Goal: Obtain resource: Obtain resource

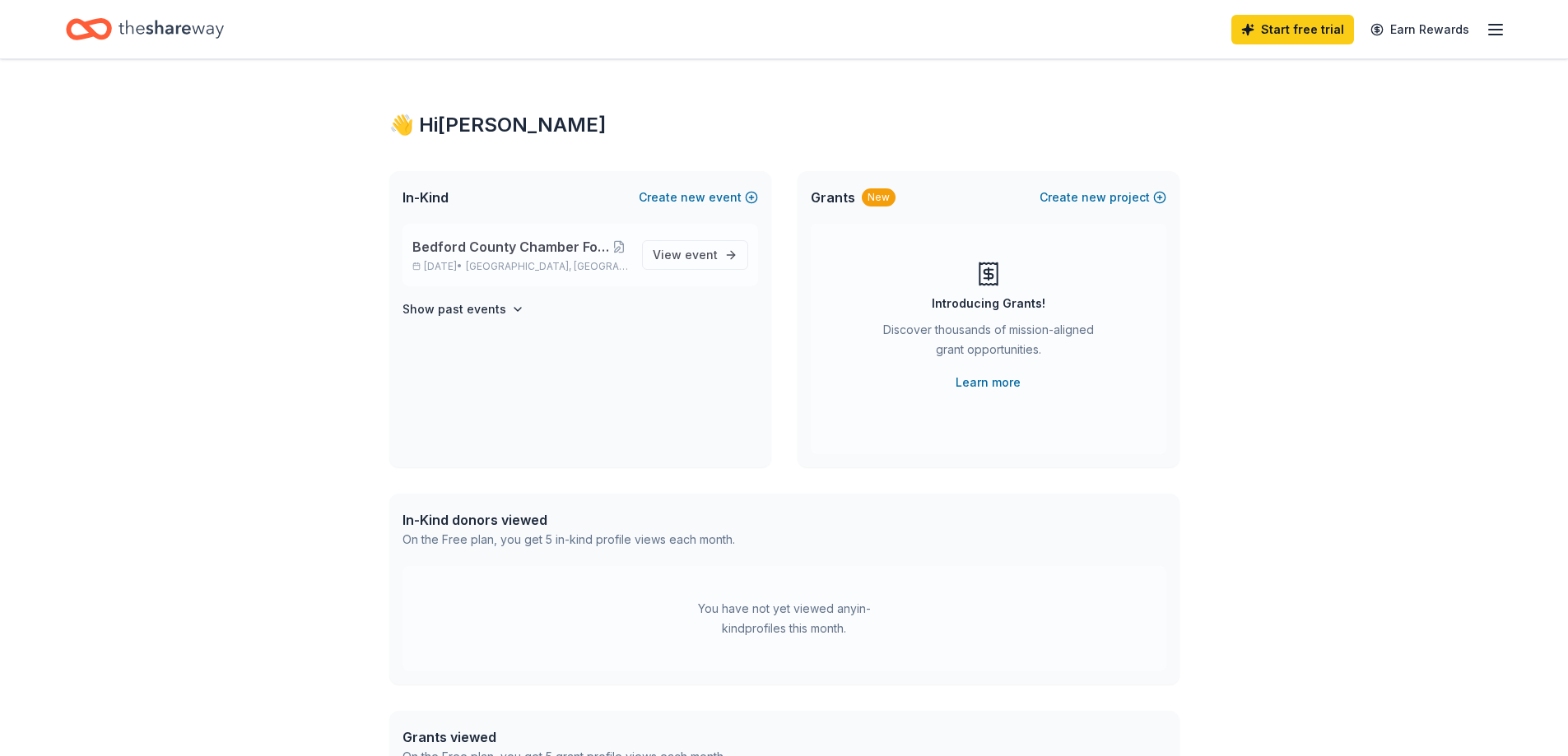
click at [500, 255] on span "Bedford County Chamber Foundation Silent Auction" at bounding box center [511, 247] width 197 height 20
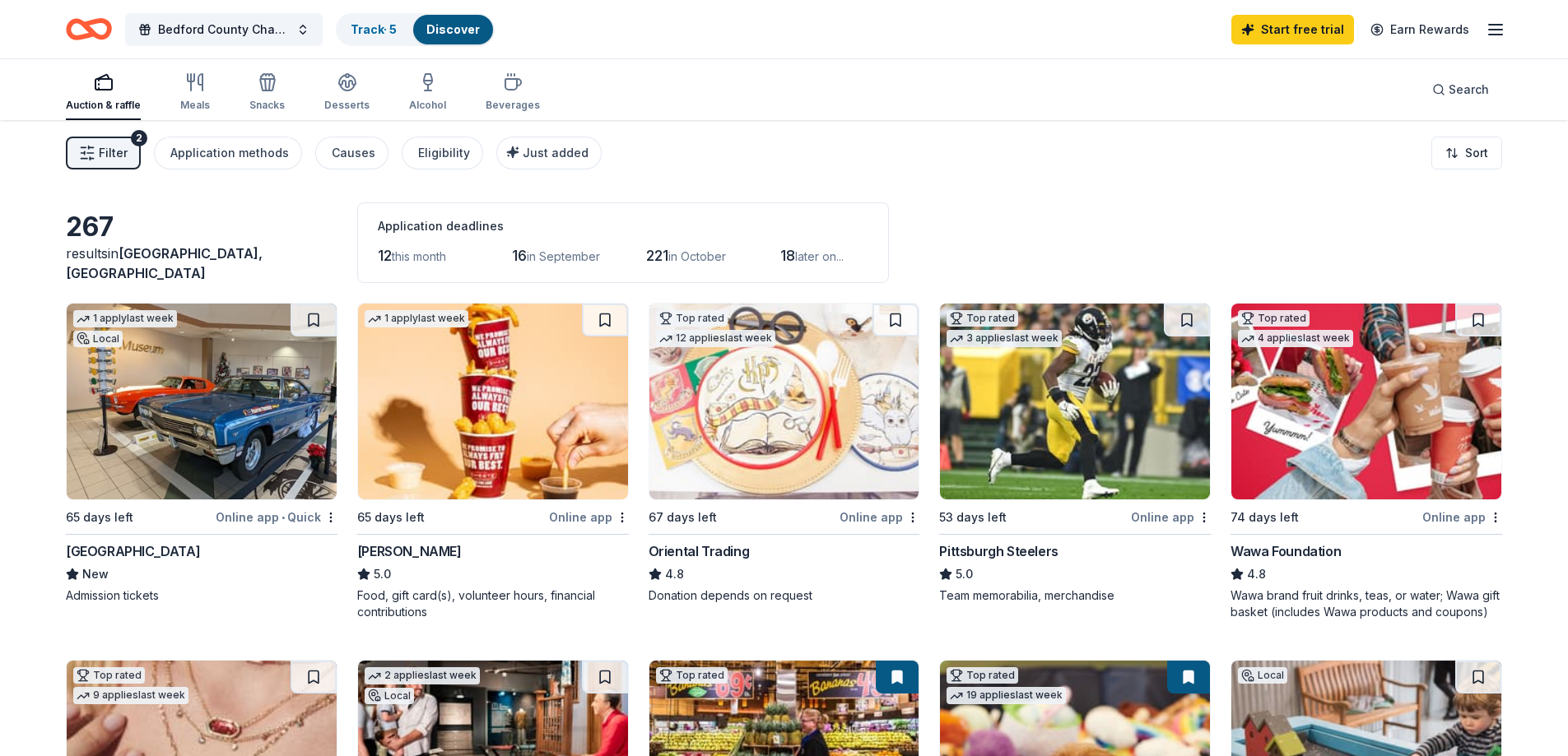
click at [110, 155] on span "Filter" at bounding box center [114, 153] width 29 height 20
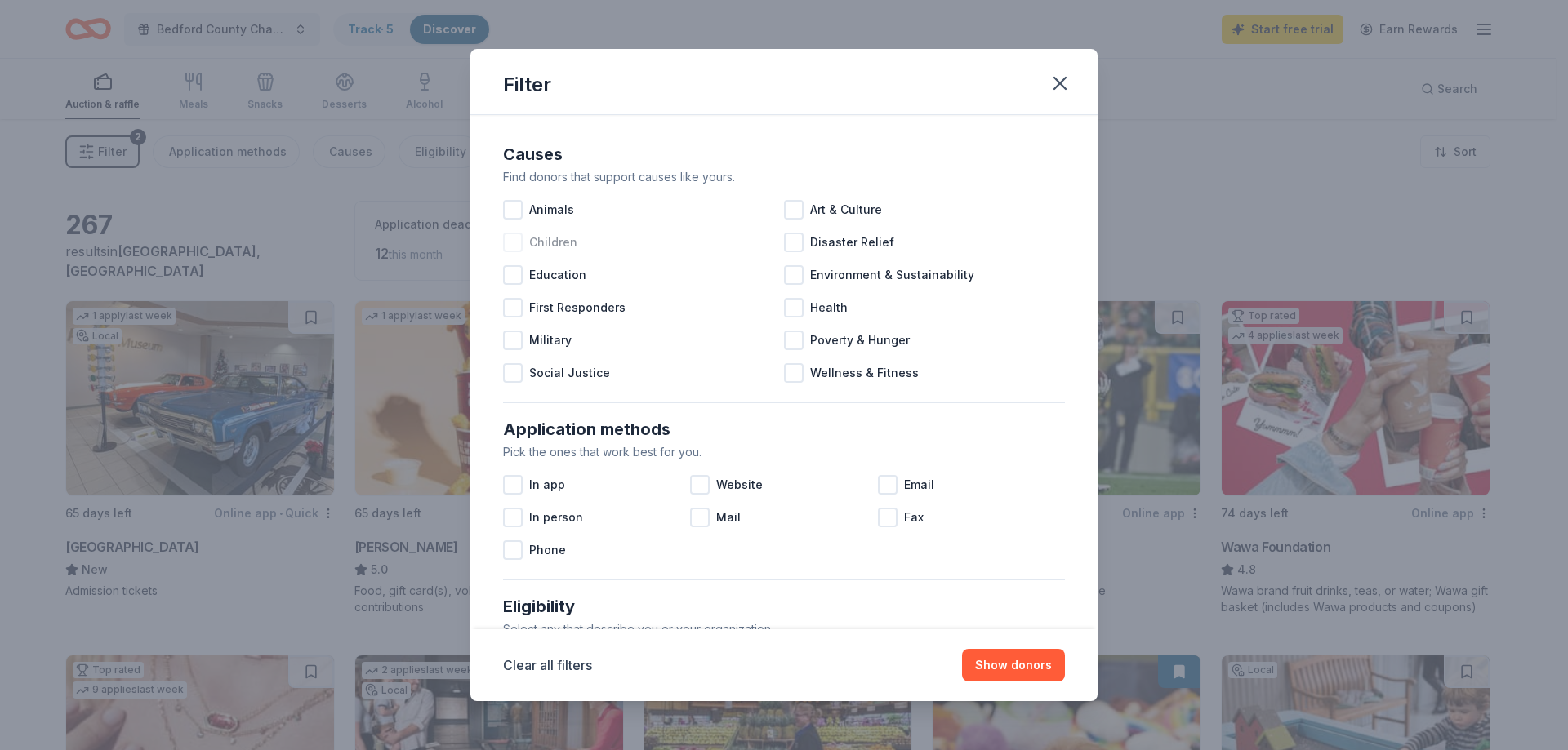
click at [515, 246] on div at bounding box center [513, 242] width 20 height 20
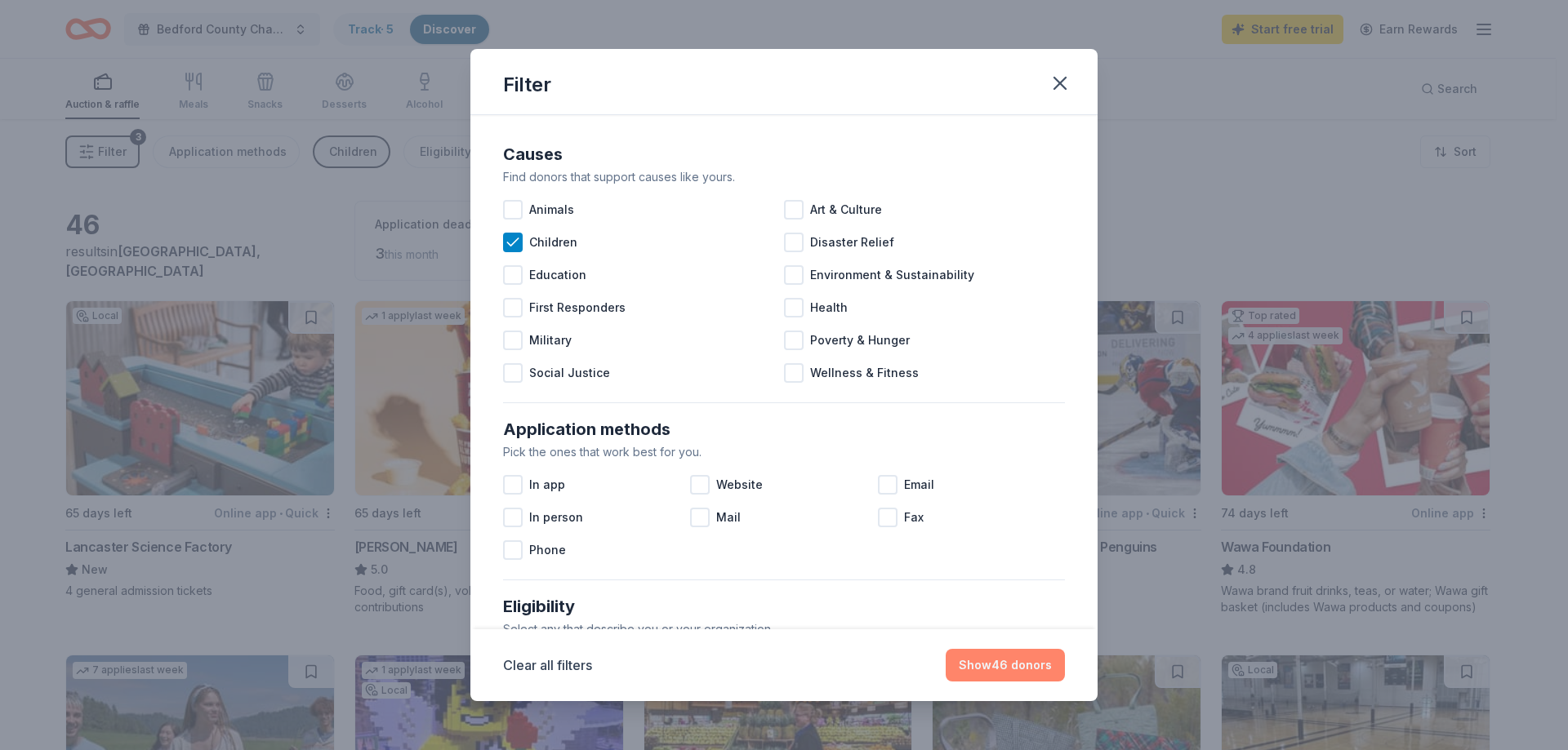
click at [995, 678] on button "Show 46 donors" at bounding box center [1005, 665] width 119 height 33
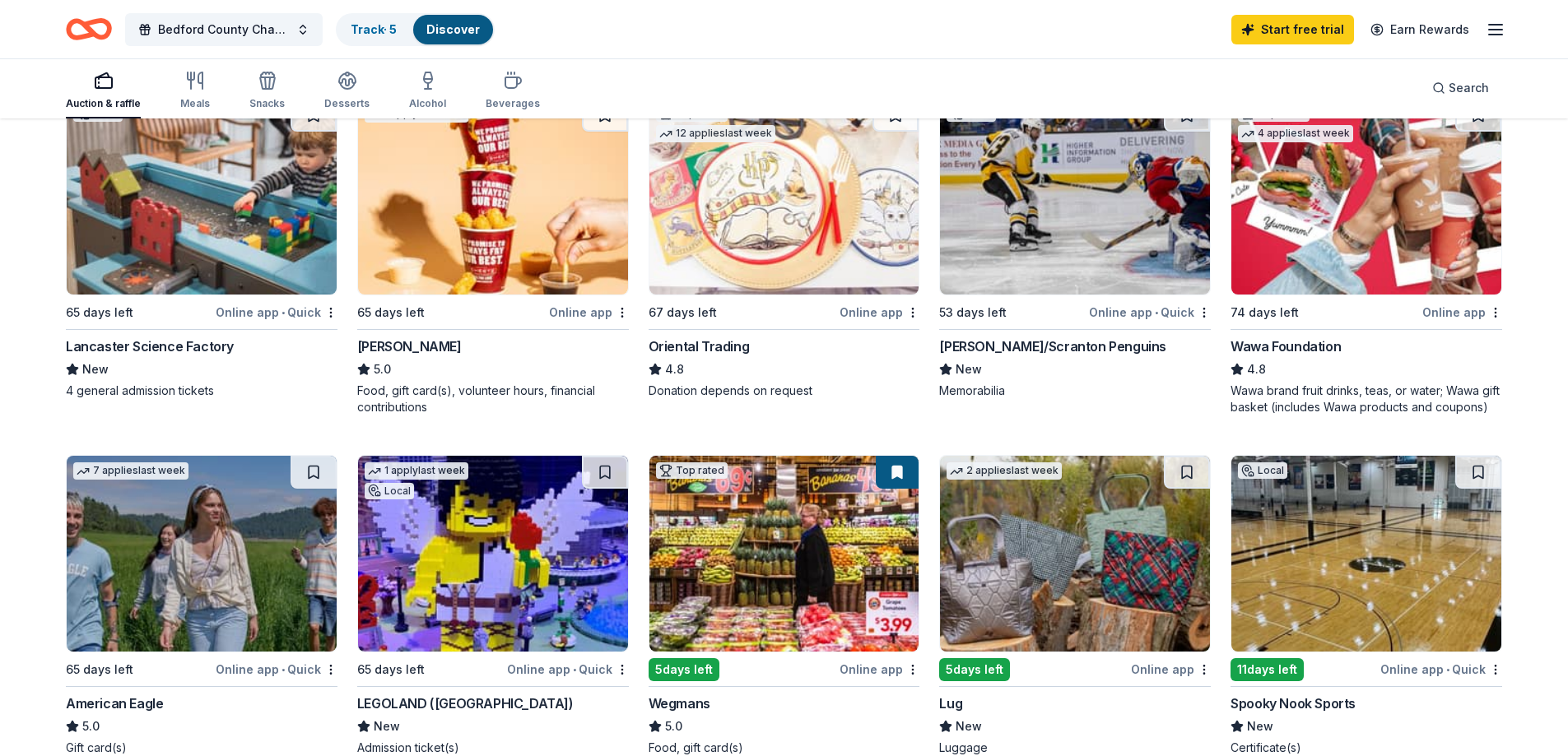
scroll to position [192, 0]
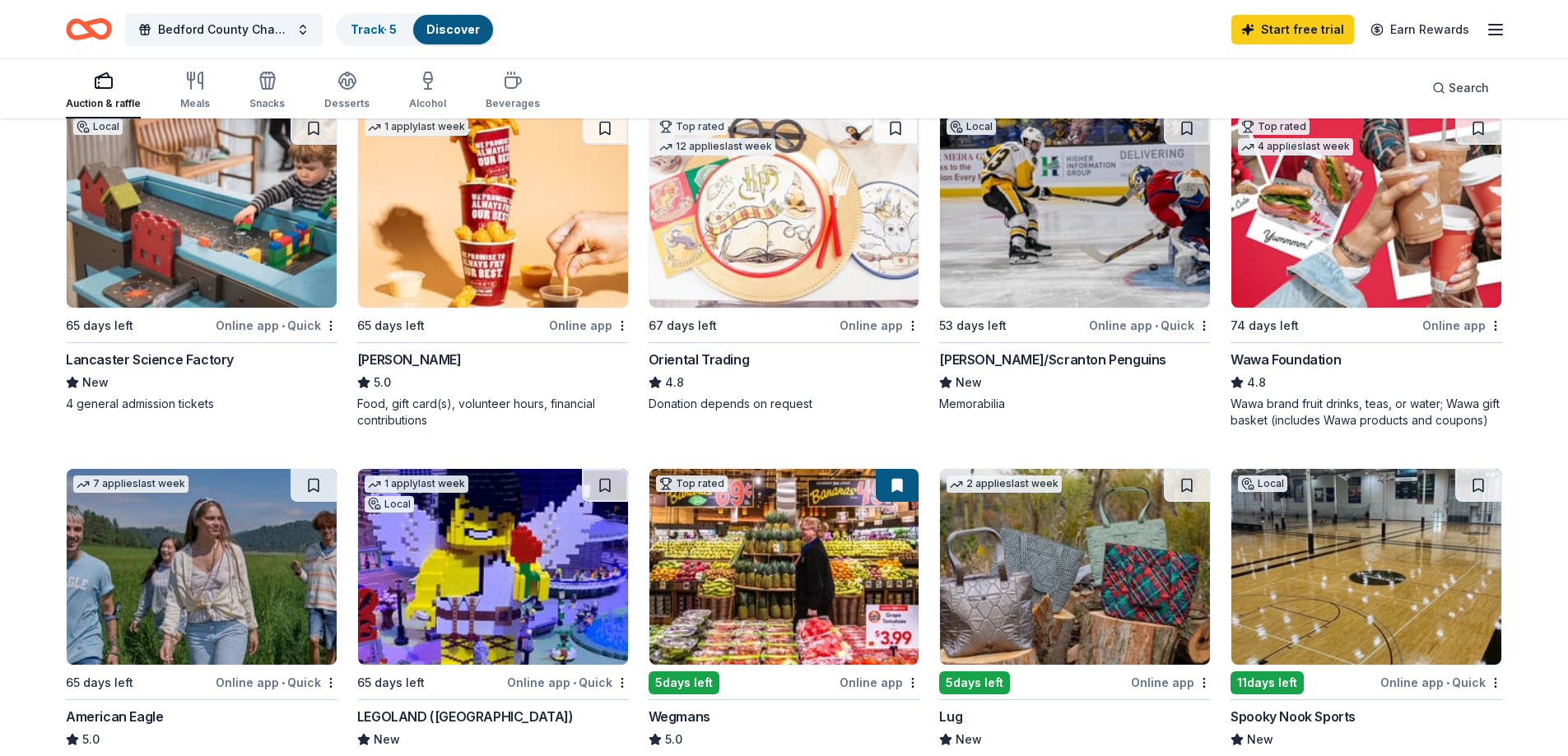
click at [499, 552] on img at bounding box center [493, 567] width 270 height 196
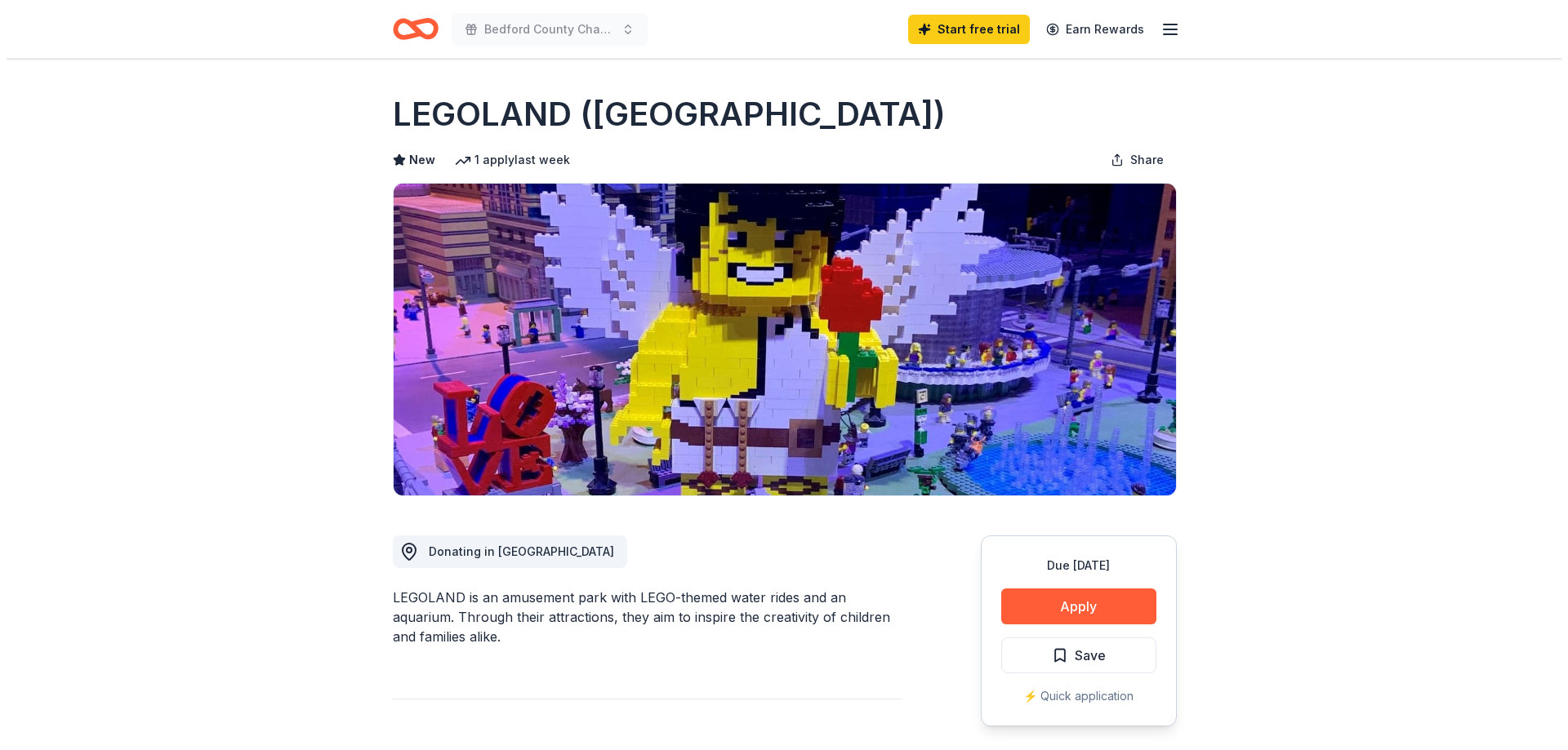
scroll to position [190, 0]
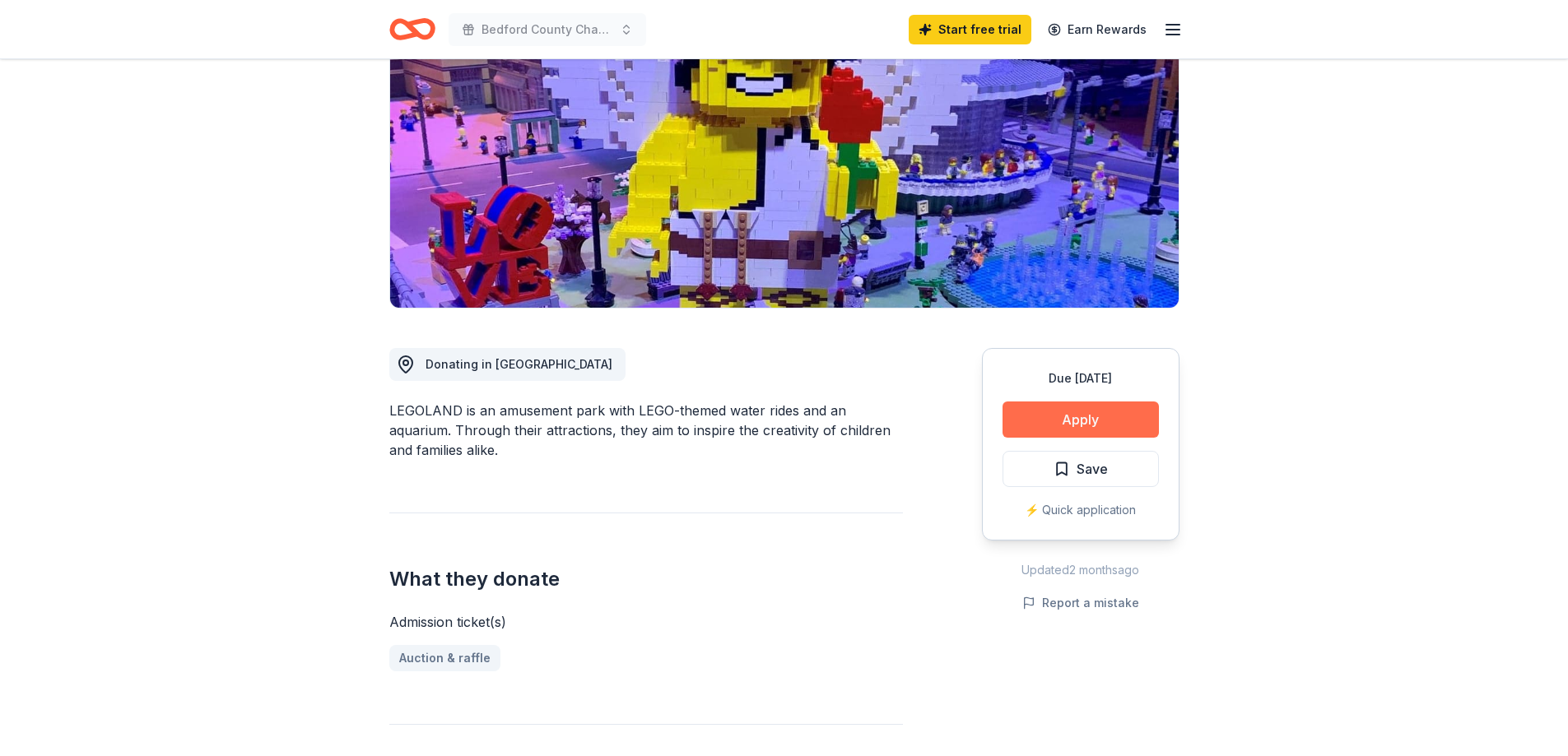
click at [1109, 421] on button "Apply" at bounding box center [1081, 420] width 157 height 36
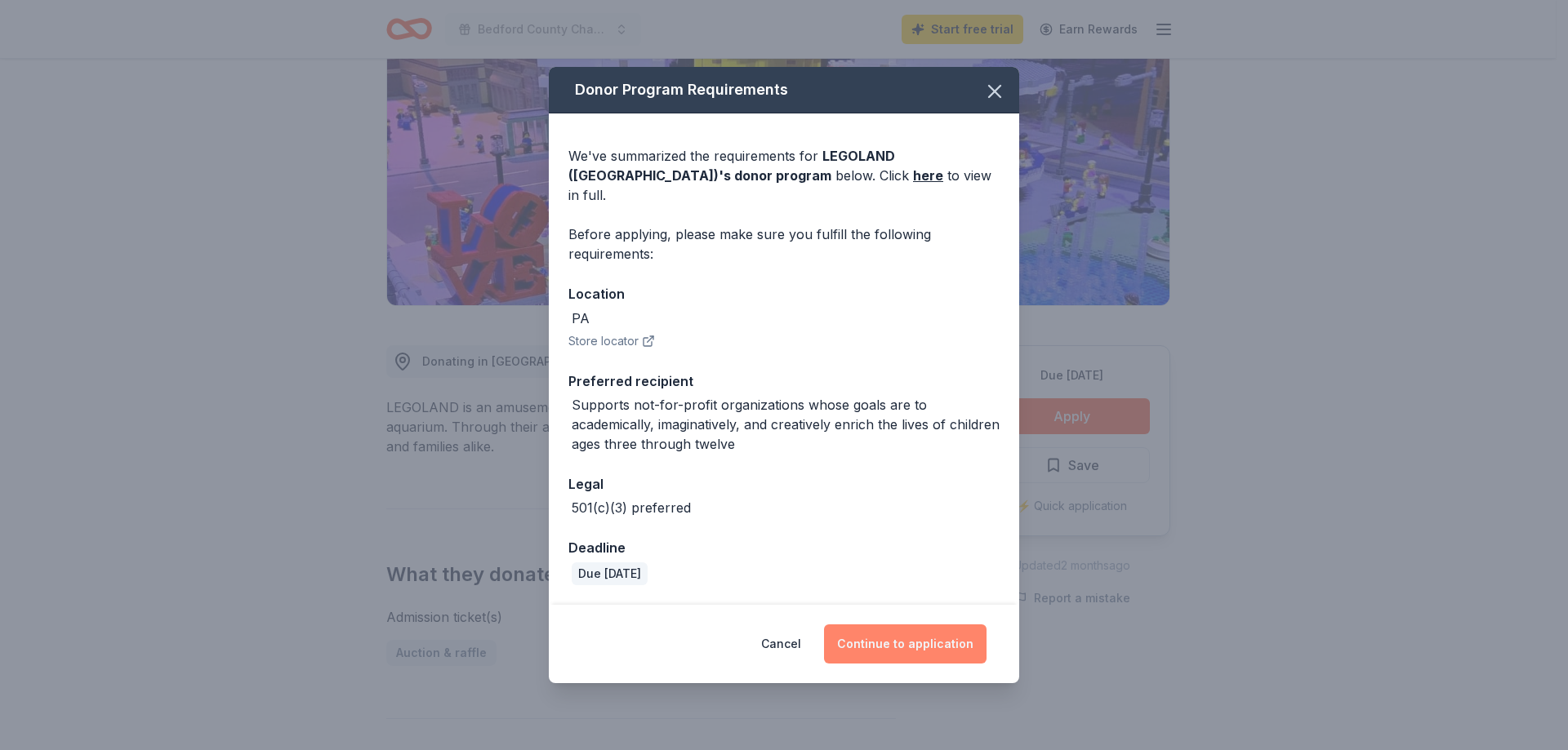
click at [940, 636] on button "Continue to application" at bounding box center [906, 645] width 163 height 39
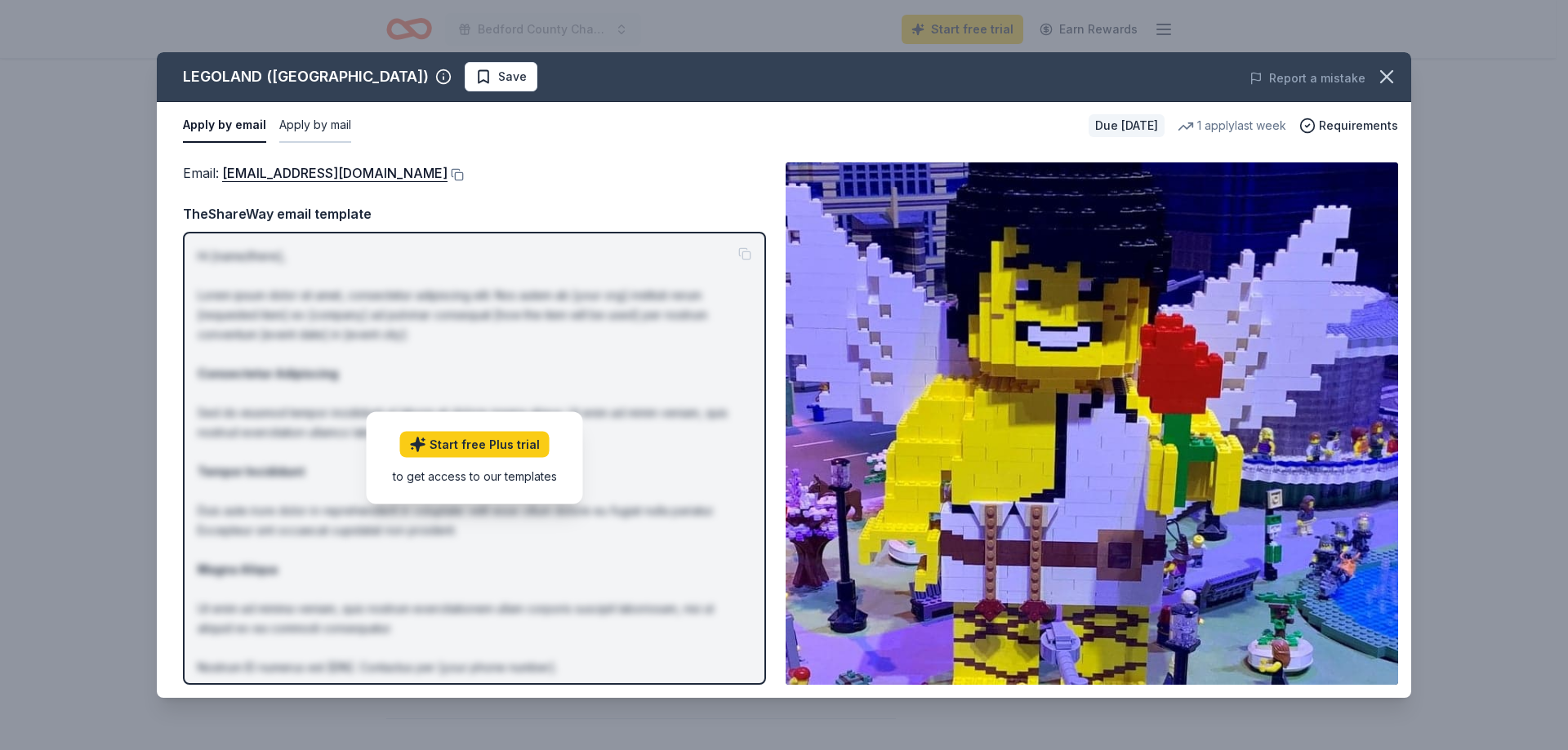
click at [326, 127] on button "Apply by mail" at bounding box center [315, 125] width 72 height 34
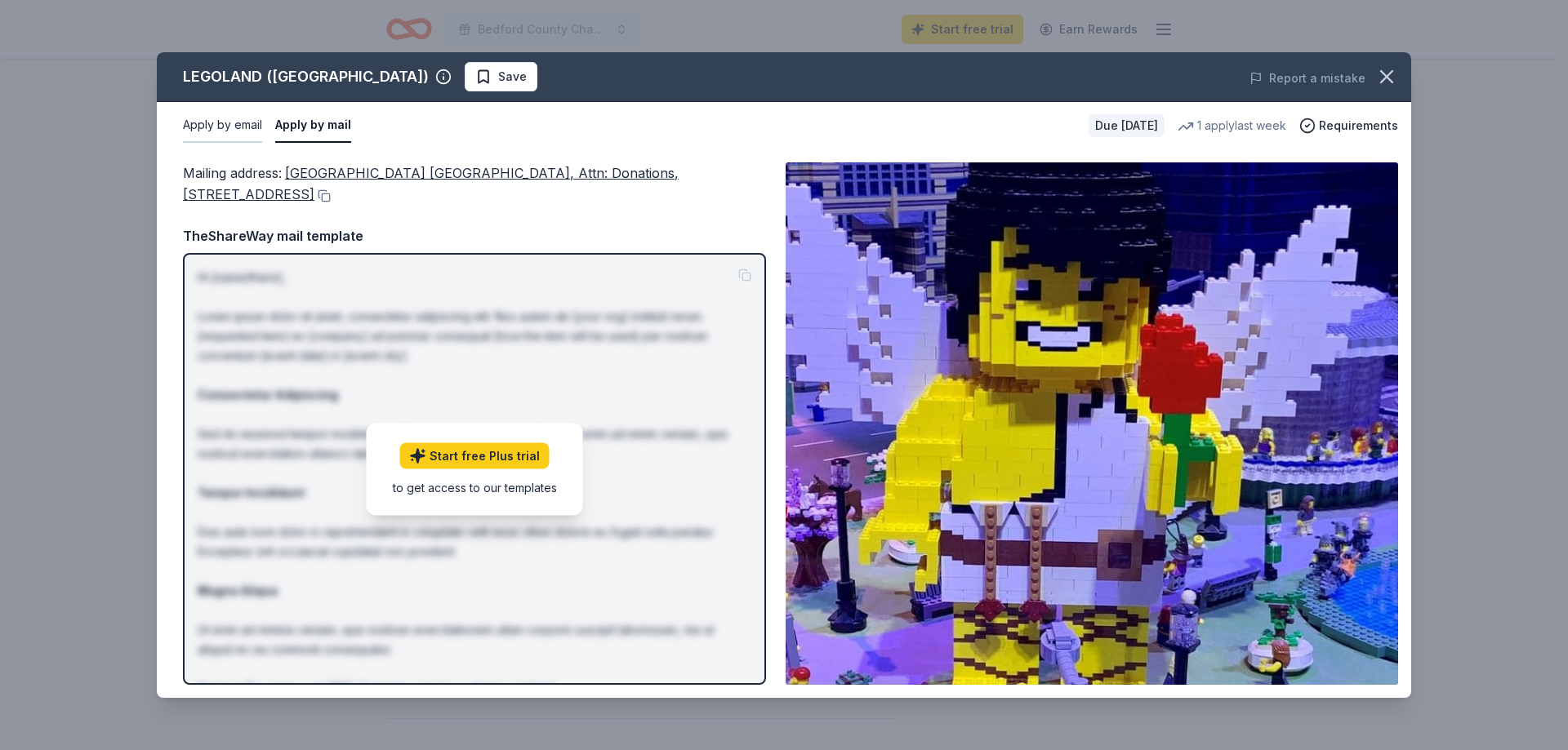
click at [204, 124] on button "Apply by email" at bounding box center [223, 125] width 80 height 34
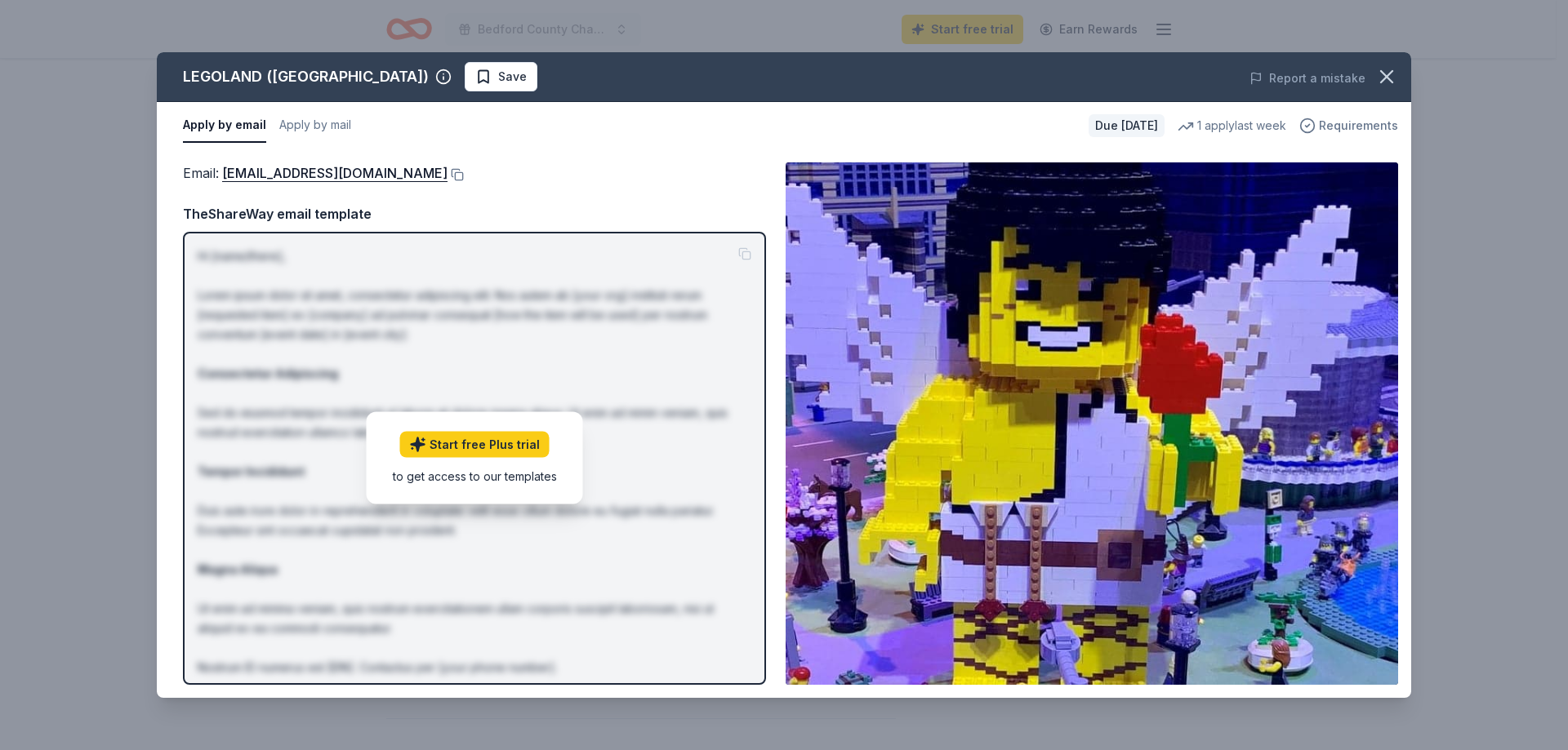
click at [1345, 129] on span "Requirements" at bounding box center [1358, 126] width 80 height 20
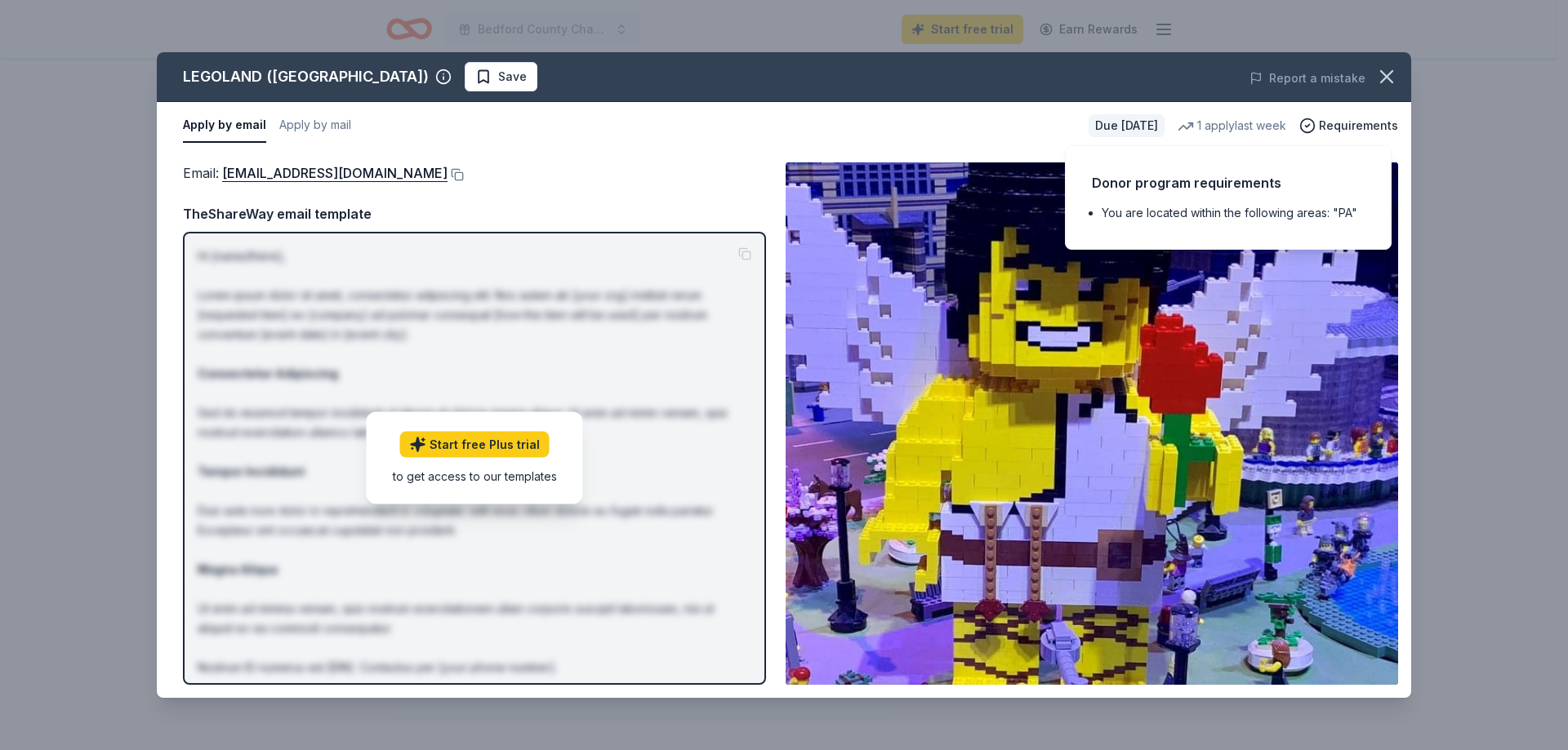
click at [1003, 349] on img at bounding box center [1092, 424] width 612 height 523
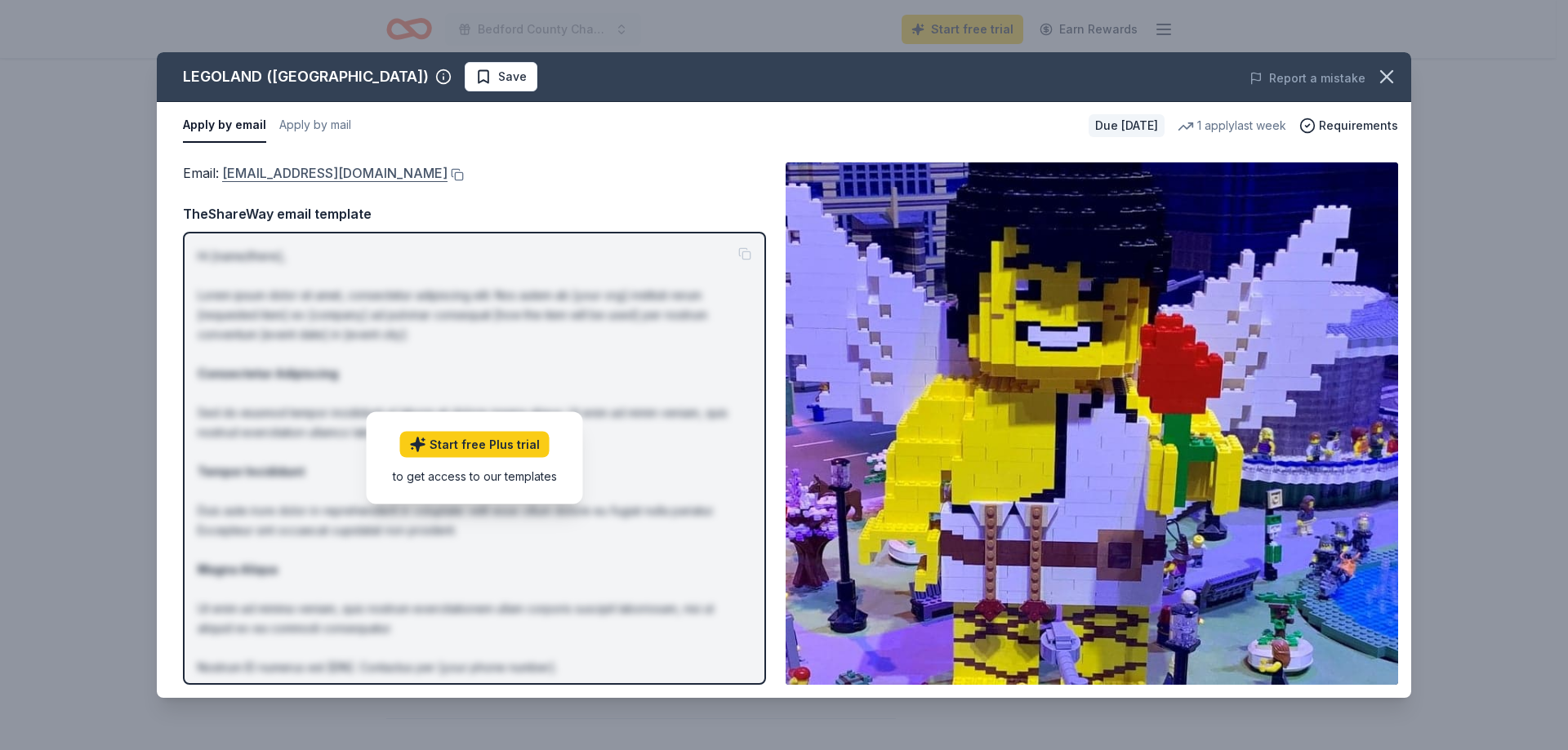
click at [444, 182] on link "[EMAIL_ADDRESS][DOMAIN_NAME]" at bounding box center [334, 173] width 225 height 21
